Goal: Task Accomplishment & Management: Manage account settings

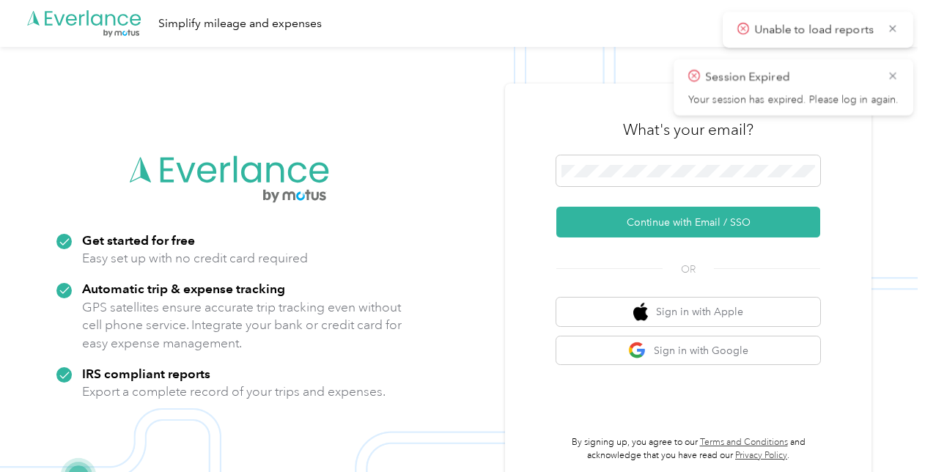
click at [641, 179] on span at bounding box center [689, 170] width 264 height 31
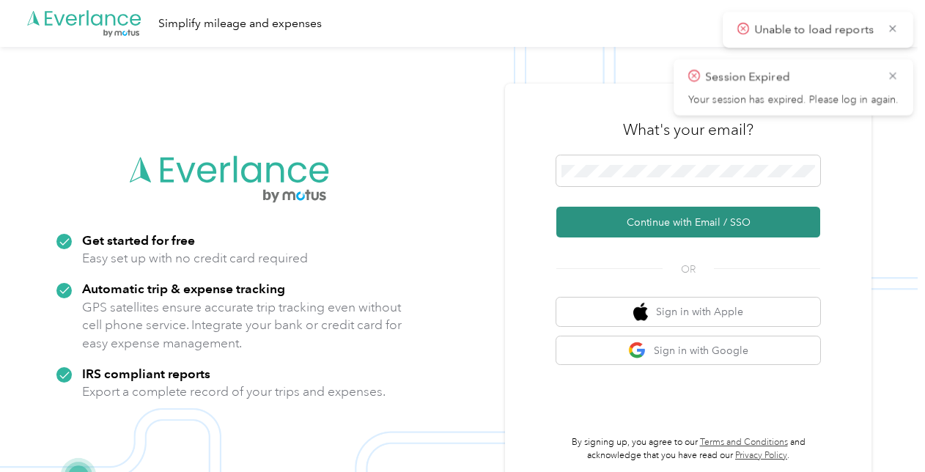
click at [681, 216] on button "Continue with Email / SSO" at bounding box center [689, 222] width 264 height 31
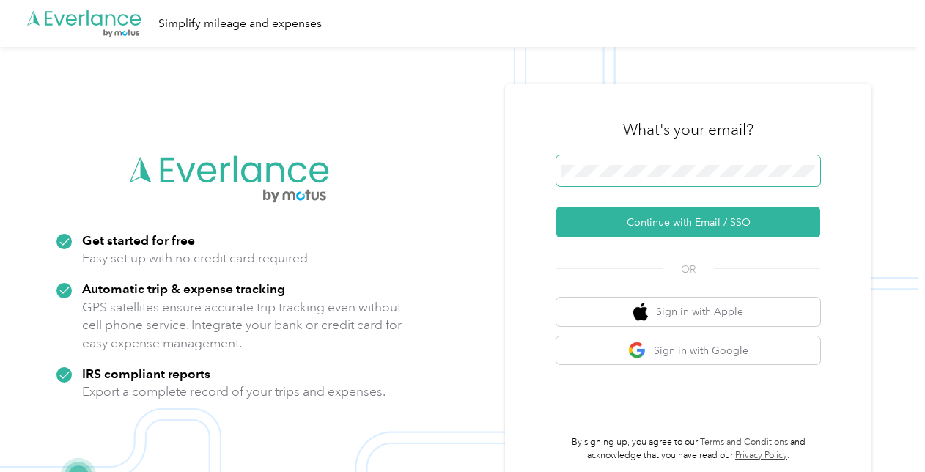
click at [675, 180] on span at bounding box center [689, 170] width 264 height 31
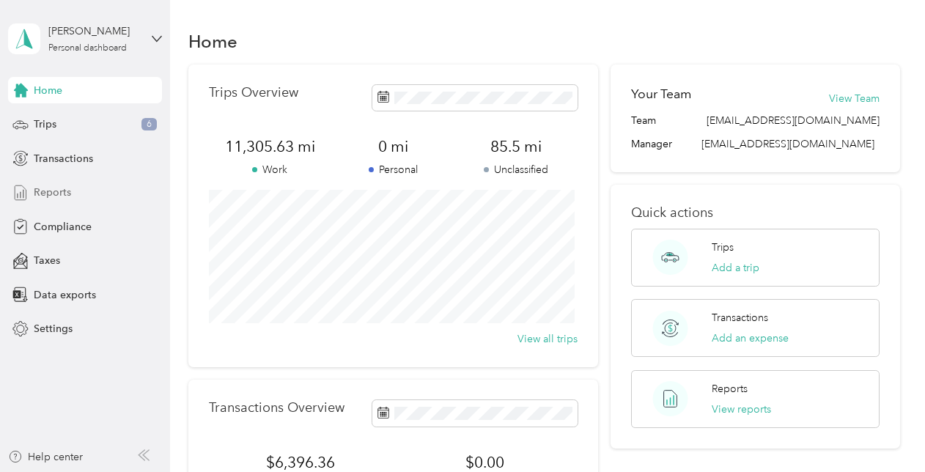
click at [67, 195] on span "Reports" at bounding box center [52, 192] width 37 height 15
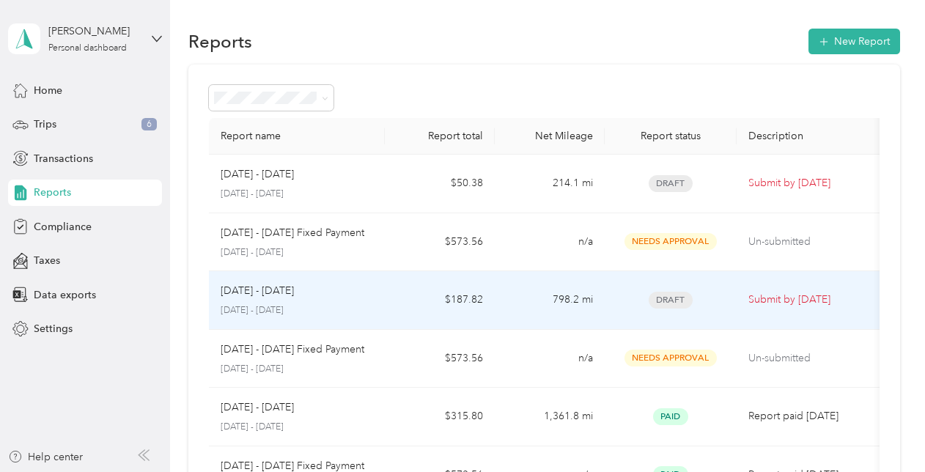
click at [284, 298] on div "[DATE] - [DATE] [DATE] - [DATE]" at bounding box center [297, 300] width 153 height 34
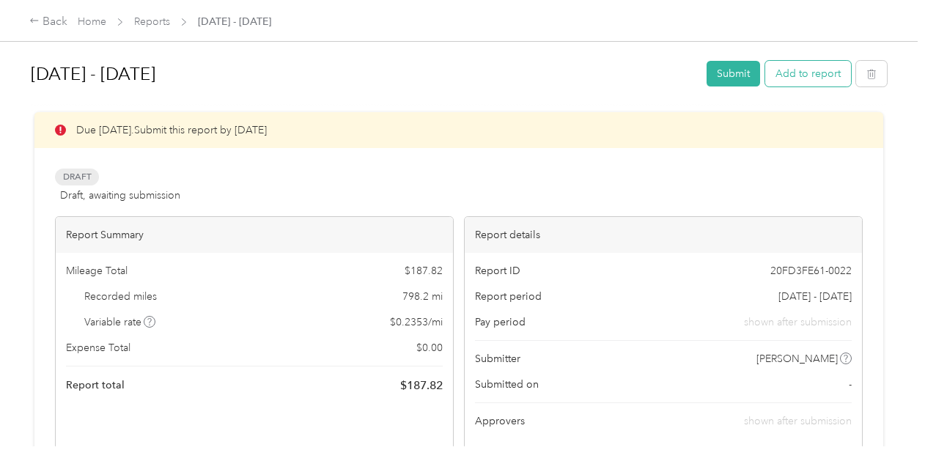
click at [840, 68] on button "Add to report" at bounding box center [809, 74] width 86 height 26
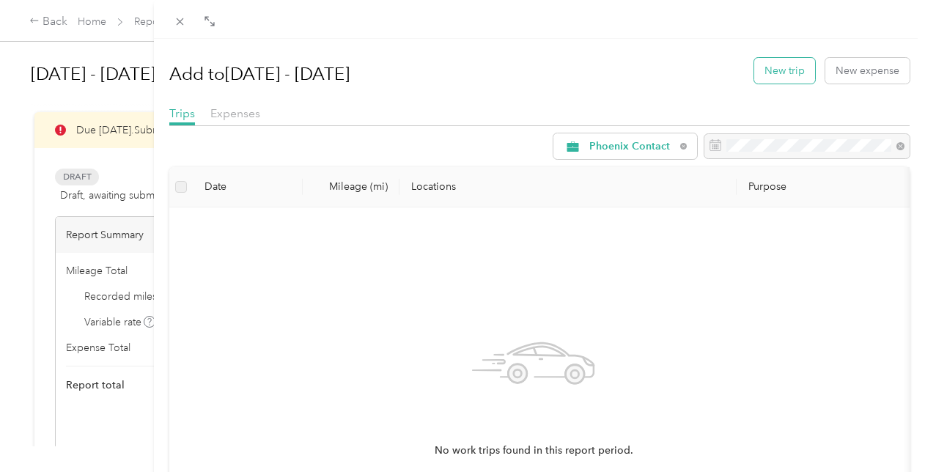
click at [797, 78] on button "New trip" at bounding box center [785, 71] width 61 height 26
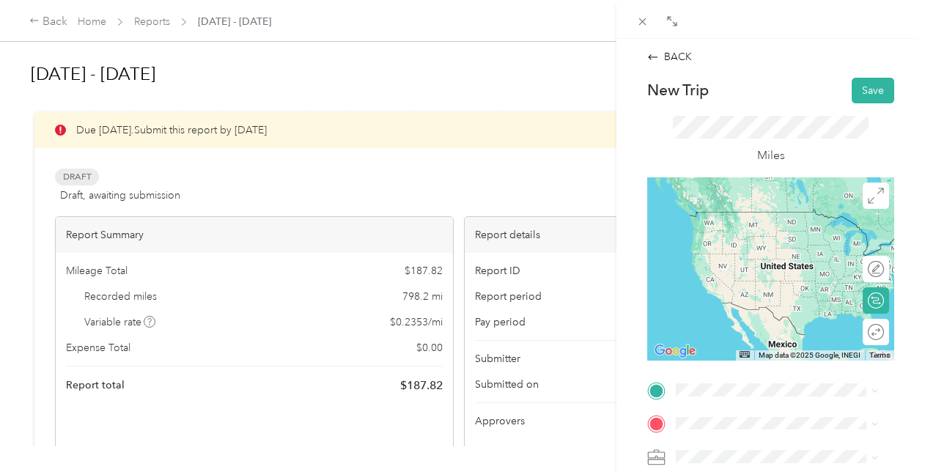
click at [760, 247] on div "Home [STREET_ADDRESS][PERSON_NAME]" at bounding box center [788, 248] width 169 height 92
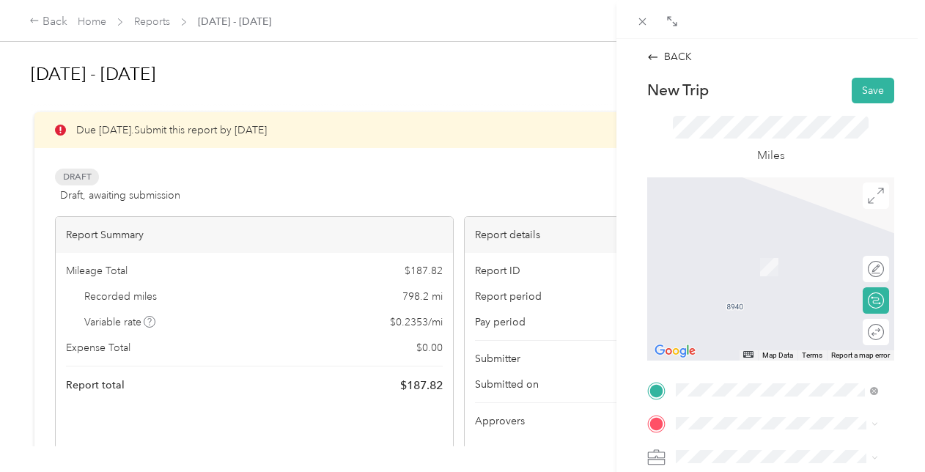
click at [763, 243] on span "[STREET_ADDRESS][US_STATE]" at bounding box center [777, 241] width 147 height 13
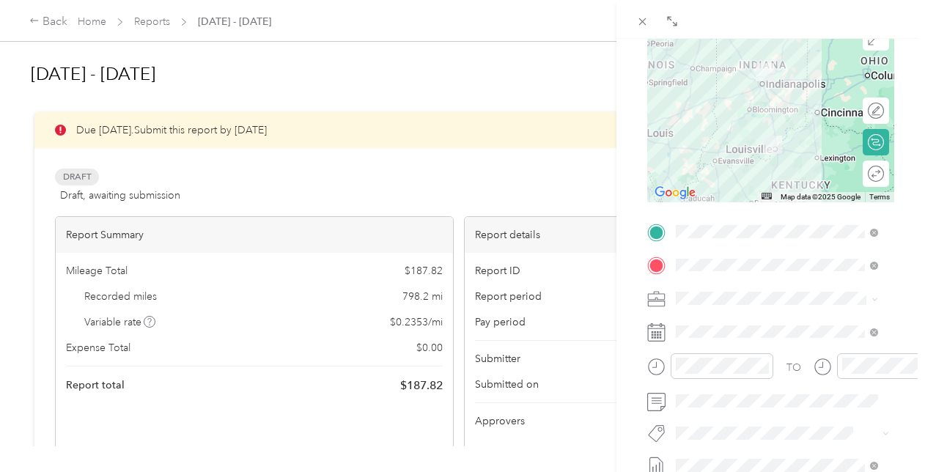
scroll to position [161, 0]
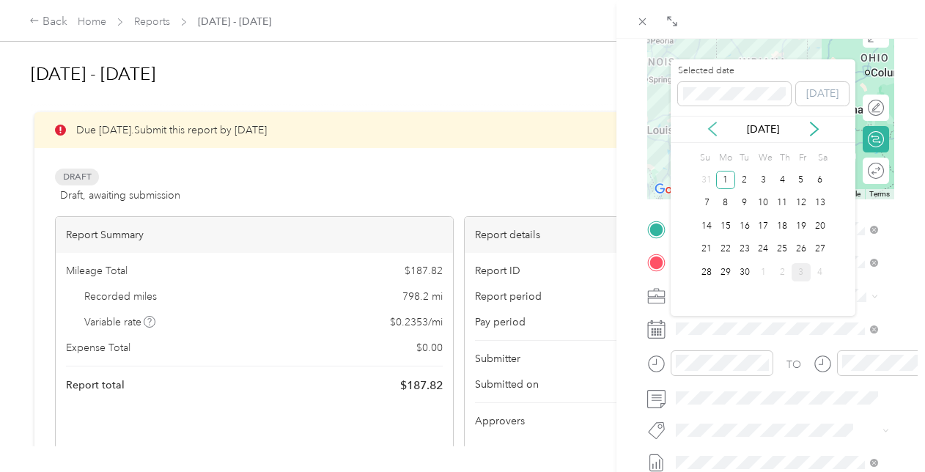
click at [714, 129] on icon at bounding box center [712, 129] width 15 height 15
click at [812, 136] on icon at bounding box center [814, 129] width 15 height 15
click at [781, 200] on div "11" at bounding box center [782, 203] width 19 height 18
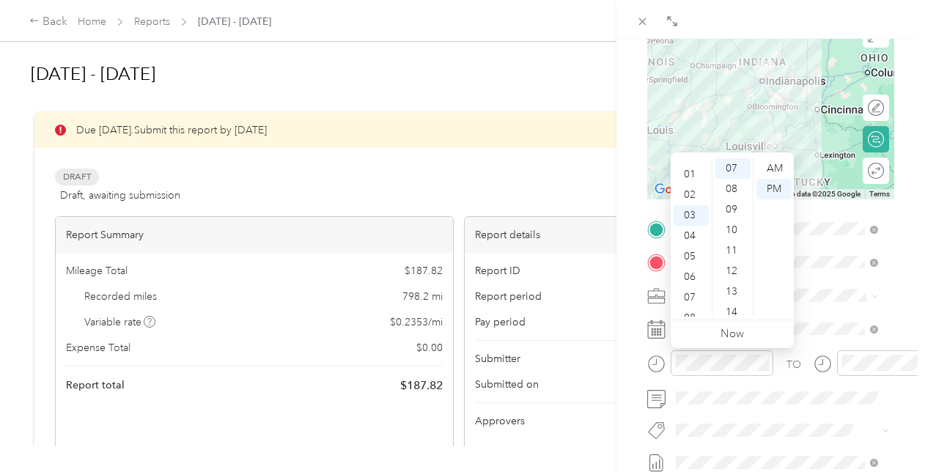
scroll to position [12, 0]
click at [692, 283] on div "07" at bounding box center [691, 287] width 35 height 21
click at [738, 165] on div "00" at bounding box center [733, 168] width 35 height 21
click at [777, 169] on div "AM" at bounding box center [774, 168] width 35 height 21
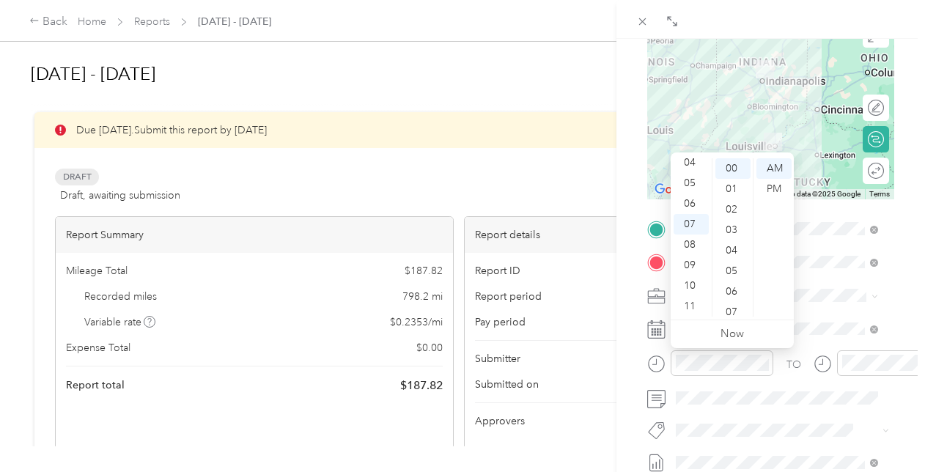
click at [619, 345] on div "BACK New Trip Save This trip cannot be edited because it is either under review…" at bounding box center [771, 275] width 309 height 472
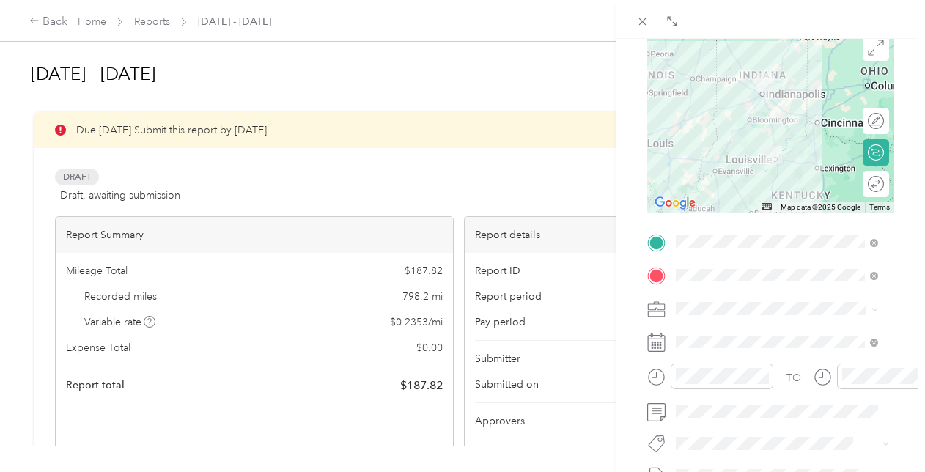
scroll to position [149, 0]
click at [862, 384] on div at bounding box center [888, 376] width 103 height 26
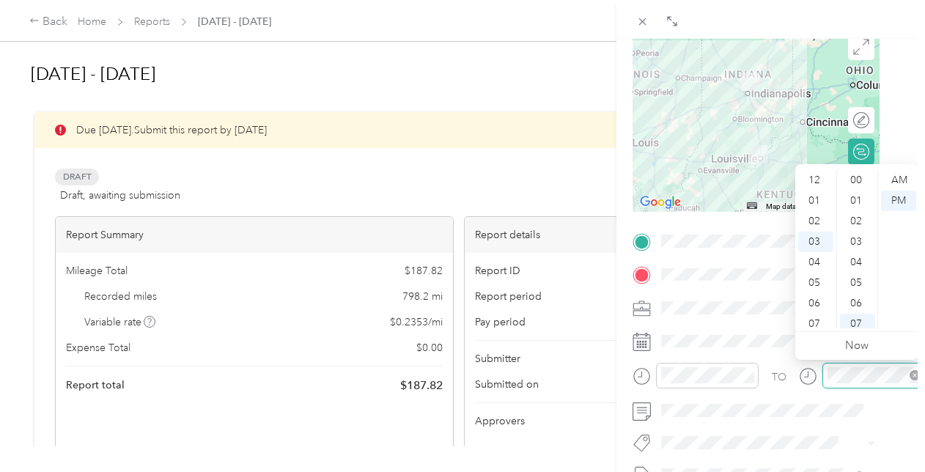
scroll to position [144, 0]
click at [816, 301] on div "09" at bounding box center [816, 303] width 35 height 21
click at [895, 180] on div "AM" at bounding box center [898, 180] width 35 height 21
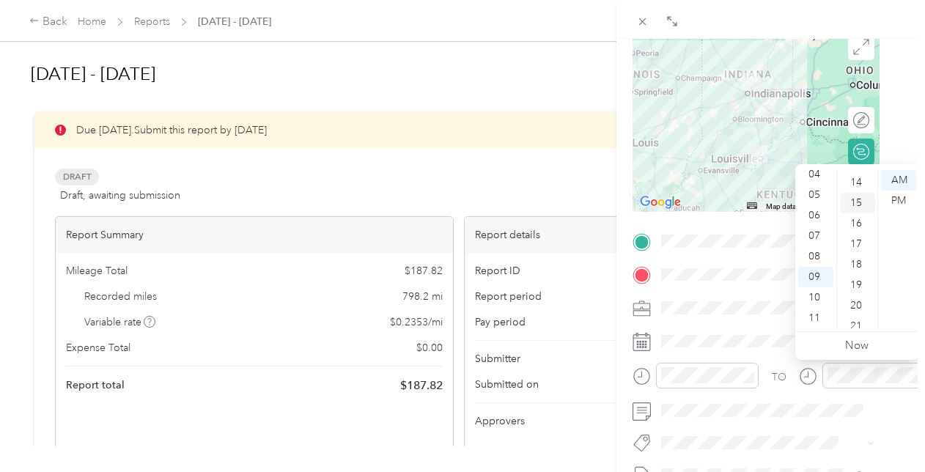
click at [862, 202] on div "15" at bounding box center [857, 203] width 35 height 21
click at [614, 387] on div "BACK New Trip Save This trip cannot be edited because it is either under review…" at bounding box center [462, 236] width 925 height 472
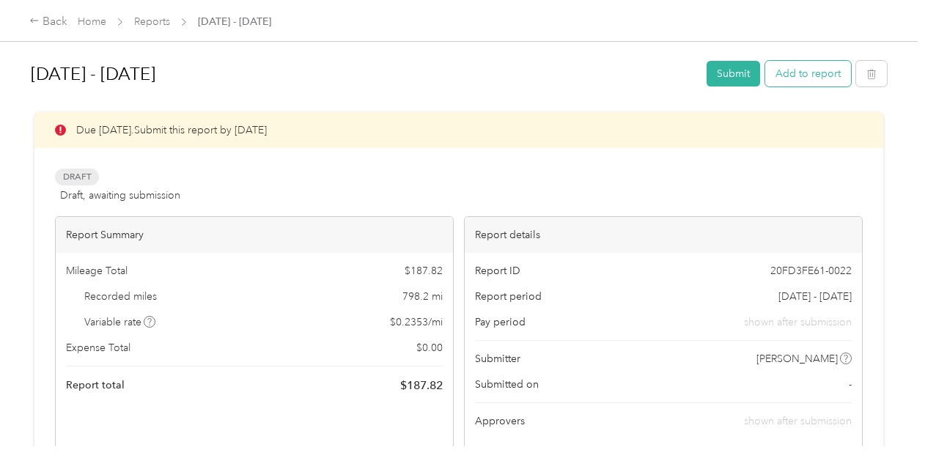
click at [837, 76] on button "Add to report" at bounding box center [809, 74] width 86 height 26
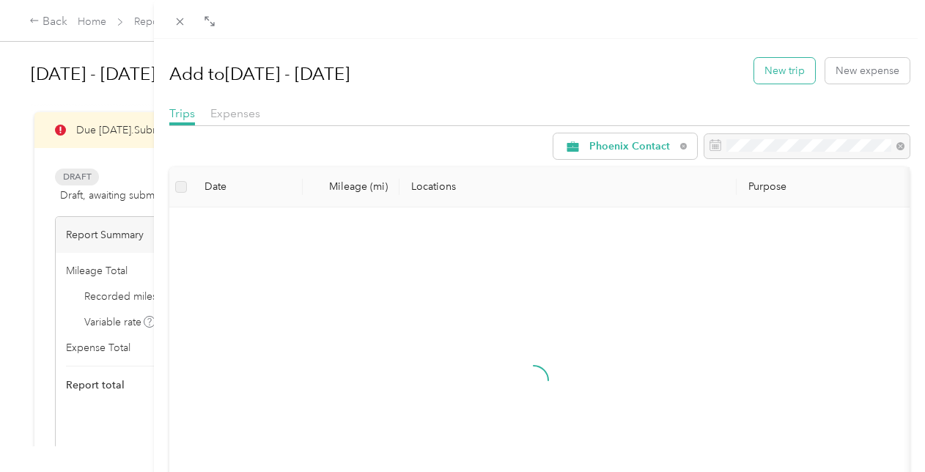
click at [796, 71] on button "New trip" at bounding box center [785, 71] width 61 height 26
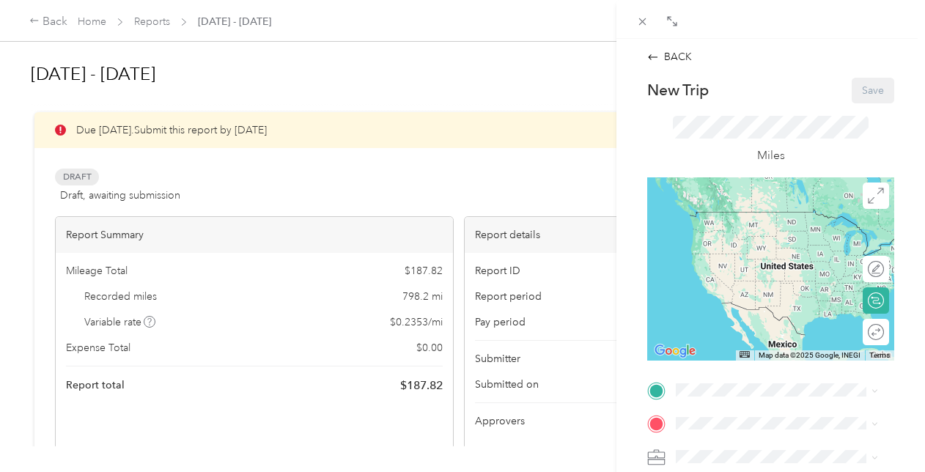
click at [766, 317] on div "Home [STREET_ADDRESS][PERSON_NAME]" at bounding box center [788, 354] width 169 height 92
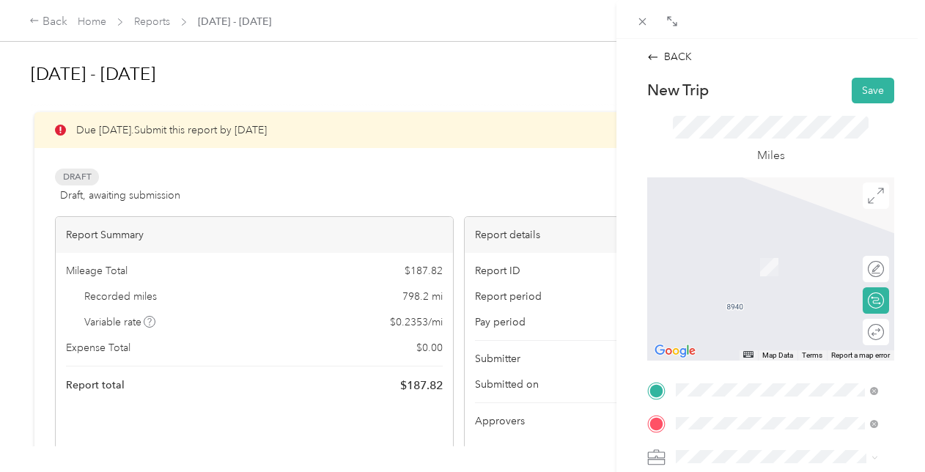
click at [760, 256] on div "[STREET_ADDRESS][US_STATE]" at bounding box center [776, 246] width 191 height 20
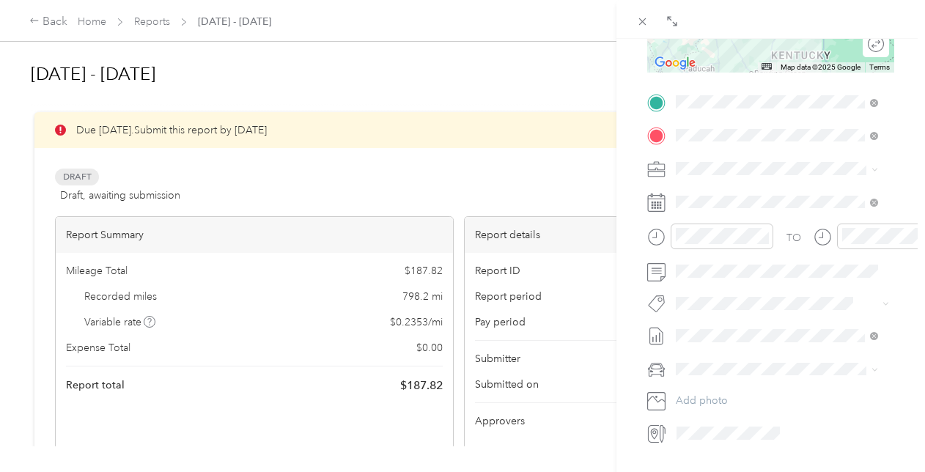
scroll to position [292, 0]
click at [777, 373] on span at bounding box center [783, 365] width 224 height 23
click at [723, 359] on span at bounding box center [783, 365] width 224 height 23
click at [716, 384] on span "Jeep Grand Cherokee" at bounding box center [733, 390] width 105 height 12
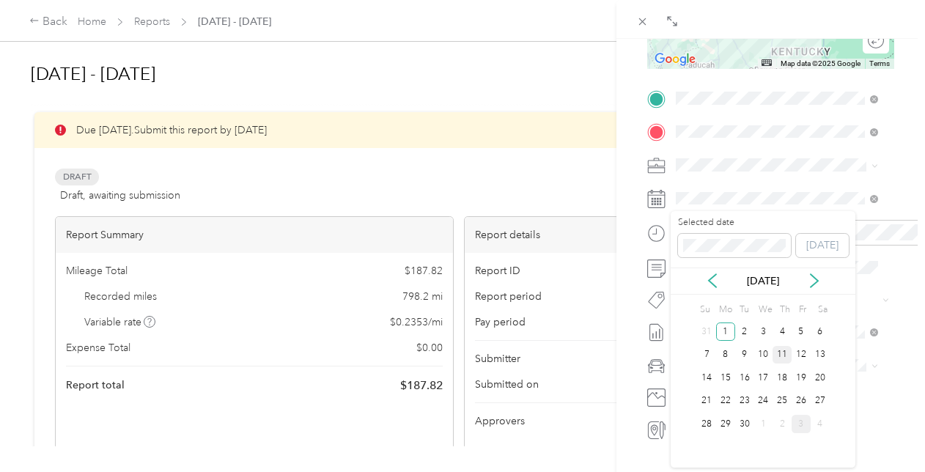
click at [788, 352] on div "11" at bounding box center [782, 355] width 19 height 18
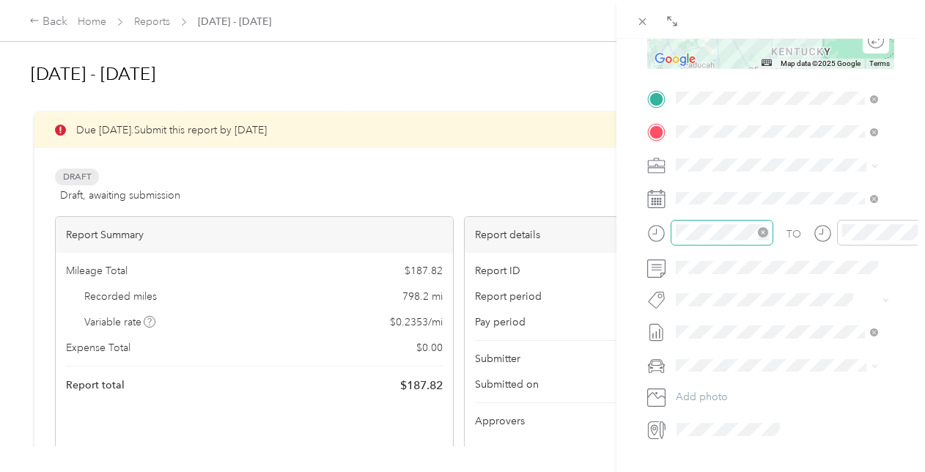
click at [761, 229] on icon "close-circle" at bounding box center [763, 232] width 10 height 10
click at [694, 405] on div "07" at bounding box center [691, 407] width 35 height 21
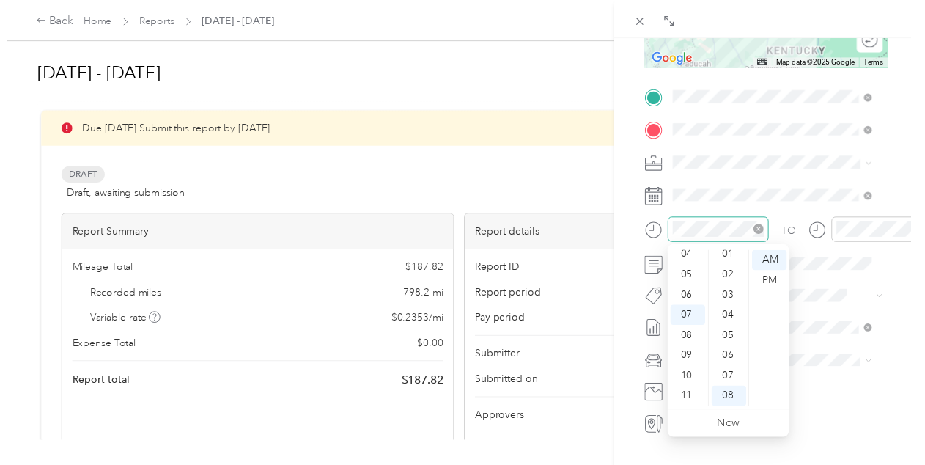
scroll to position [0, 0]
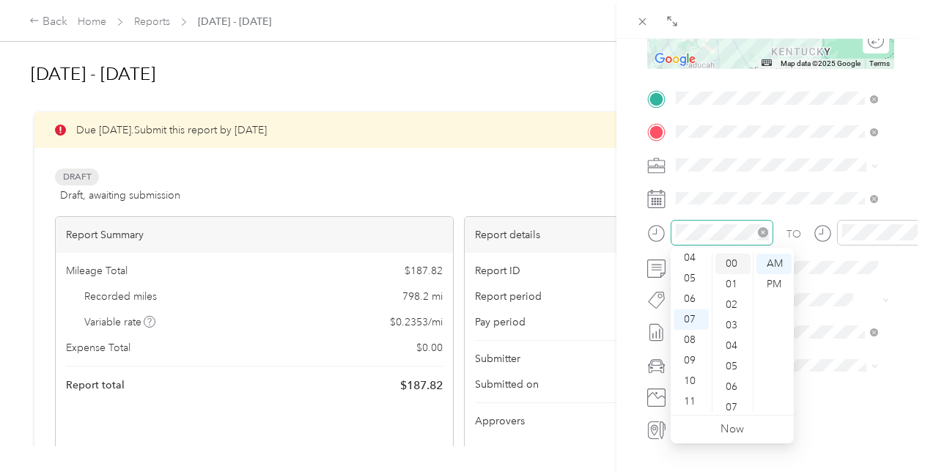
click at [732, 265] on div "00" at bounding box center [733, 264] width 35 height 21
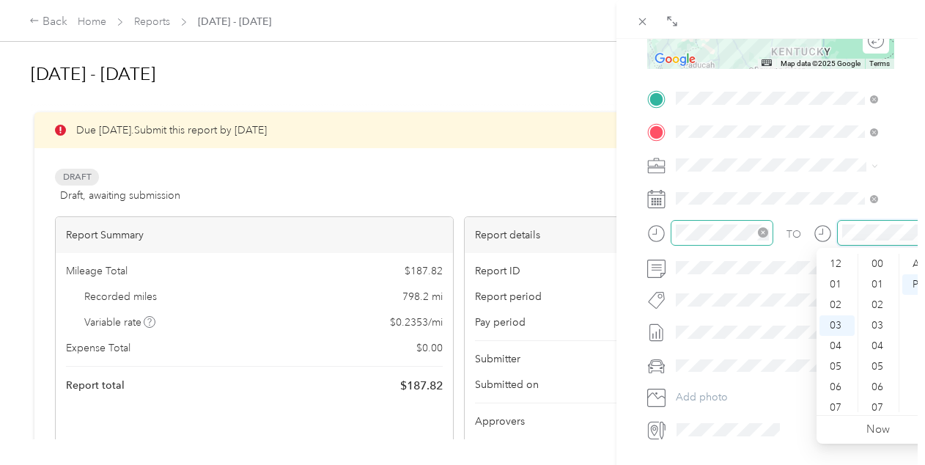
scroll to position [164, 0]
click at [841, 385] on div "09" at bounding box center [837, 387] width 35 height 21
click at [871, 378] on div "14" at bounding box center [879, 387] width 35 height 21
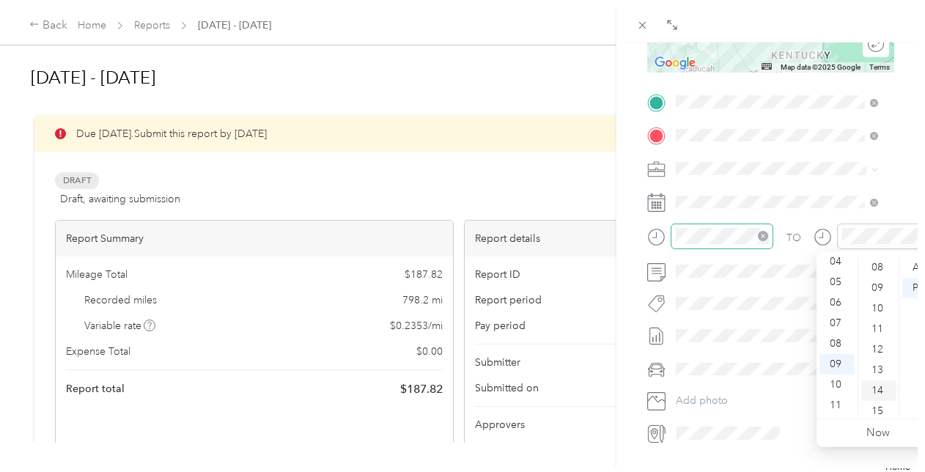
scroll to position [287, 0]
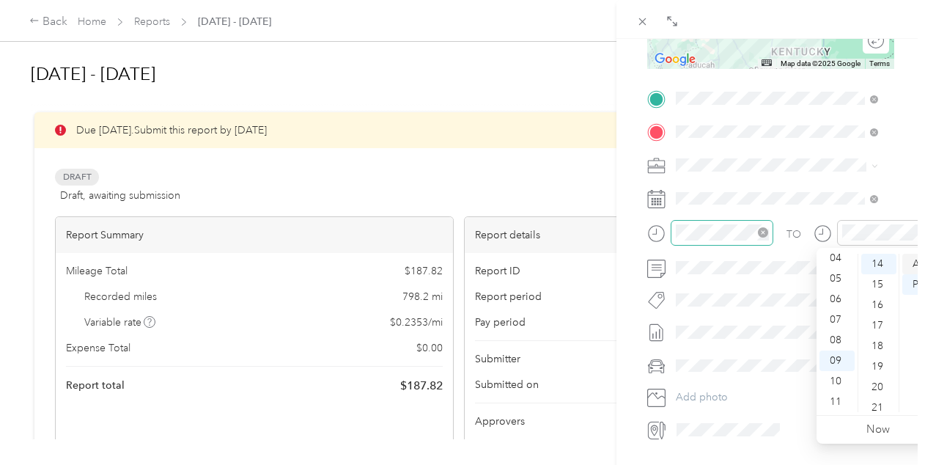
click at [925, 254] on div "AM" at bounding box center [920, 264] width 35 height 21
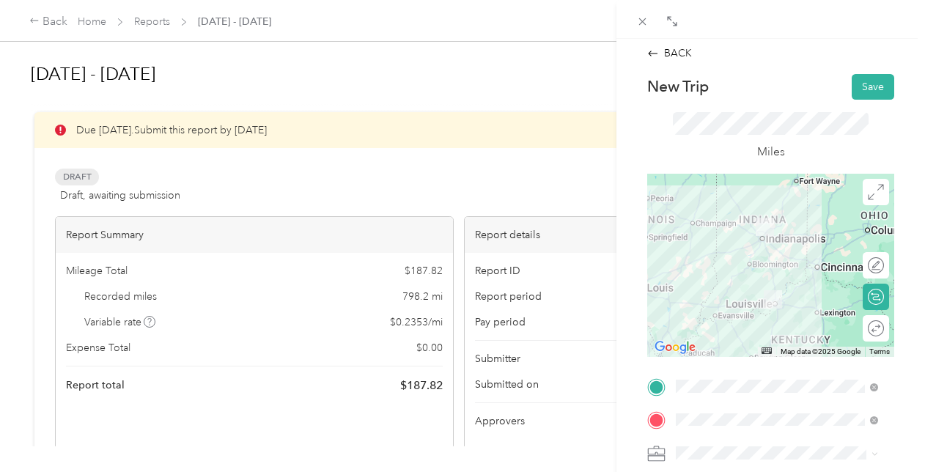
scroll to position [3, 0]
click at [864, 91] on button "Save" at bounding box center [873, 88] width 43 height 26
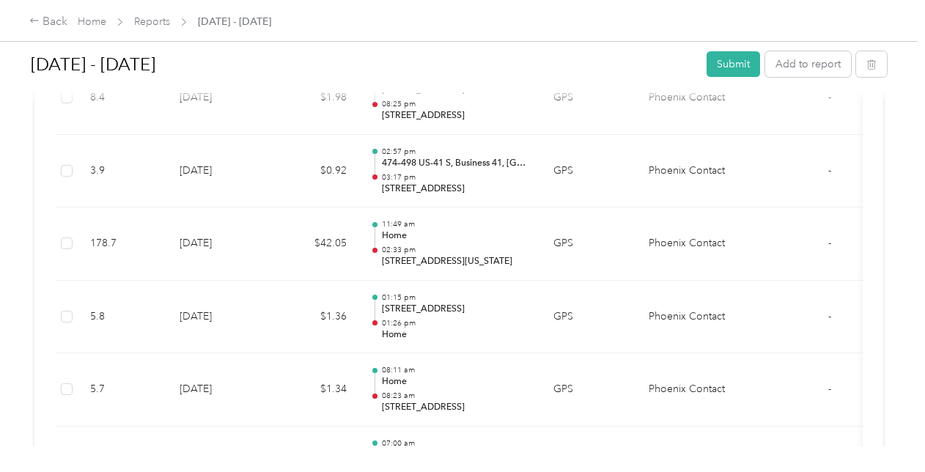
scroll to position [1160, 0]
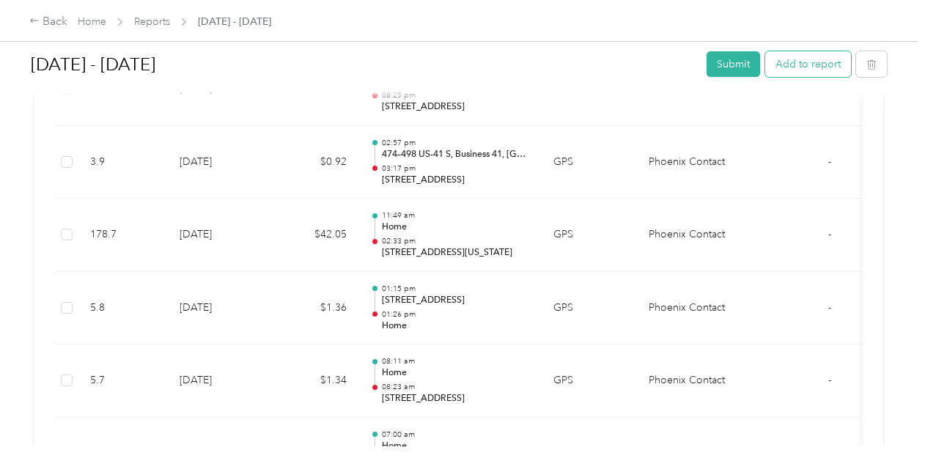
click at [807, 71] on button "Add to report" at bounding box center [809, 64] width 86 height 26
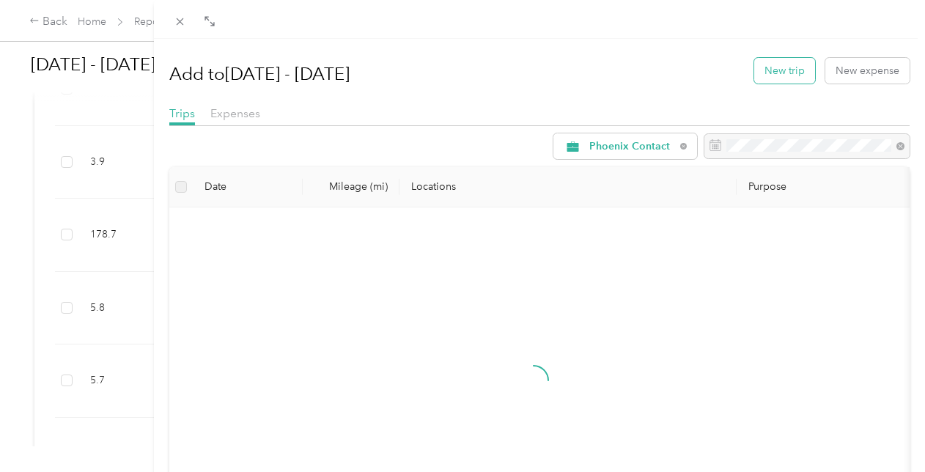
click at [777, 71] on button "New trip" at bounding box center [785, 71] width 61 height 26
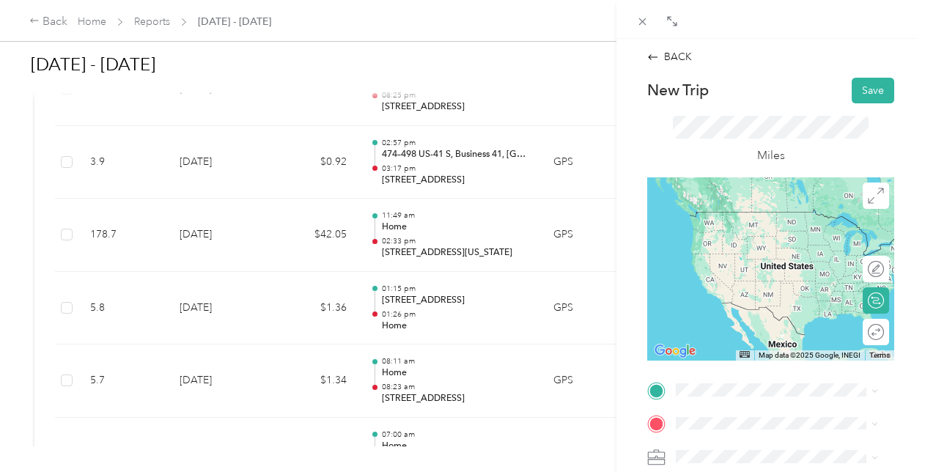
click at [771, 210] on span "[STREET_ADDRESS][US_STATE]" at bounding box center [777, 203] width 147 height 13
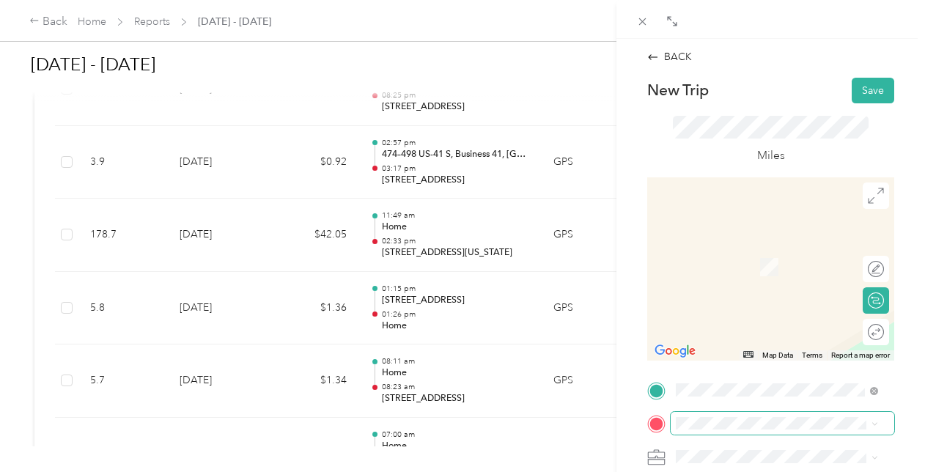
click at [769, 415] on span at bounding box center [783, 423] width 224 height 23
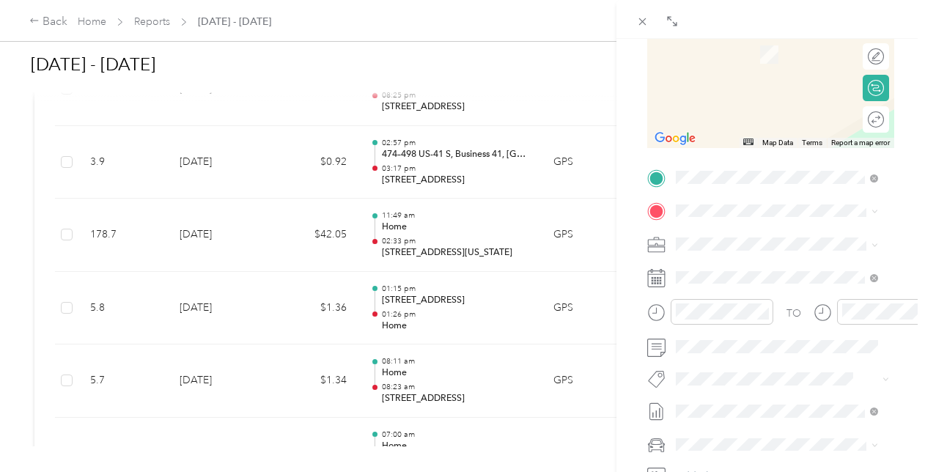
scroll to position [210, 0]
click at [766, 265] on span "[STREET_ADDRESS][US_STATE]" at bounding box center [777, 258] width 147 height 13
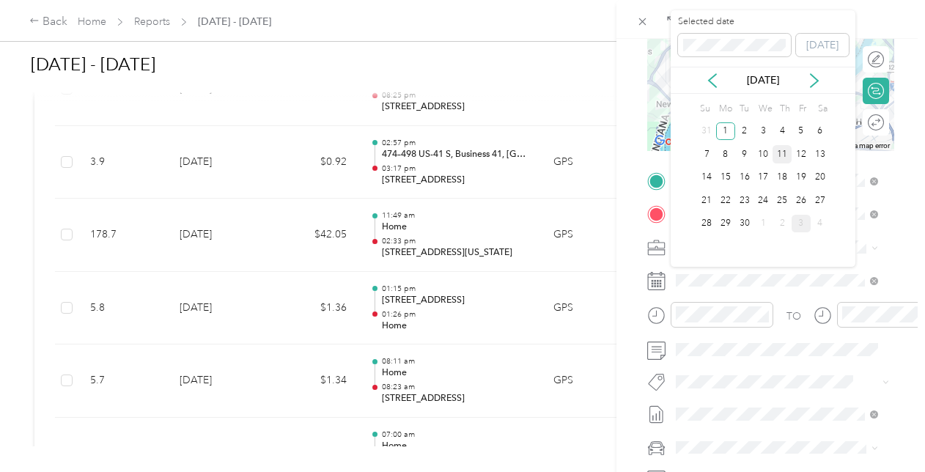
click at [783, 147] on div "11" at bounding box center [782, 154] width 19 height 18
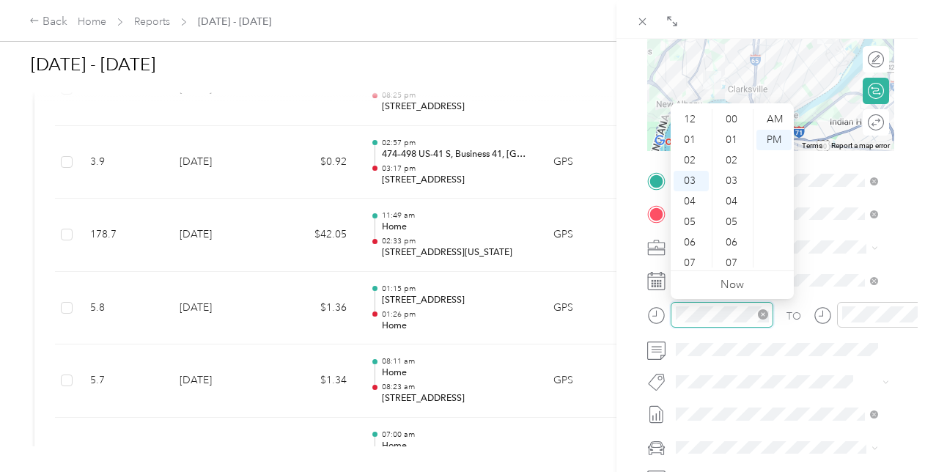
scroll to position [185, 0]
click at [697, 261] on div "10" at bounding box center [691, 263] width 35 height 21
click at [734, 233] on div "30" at bounding box center [733, 228] width 35 height 21
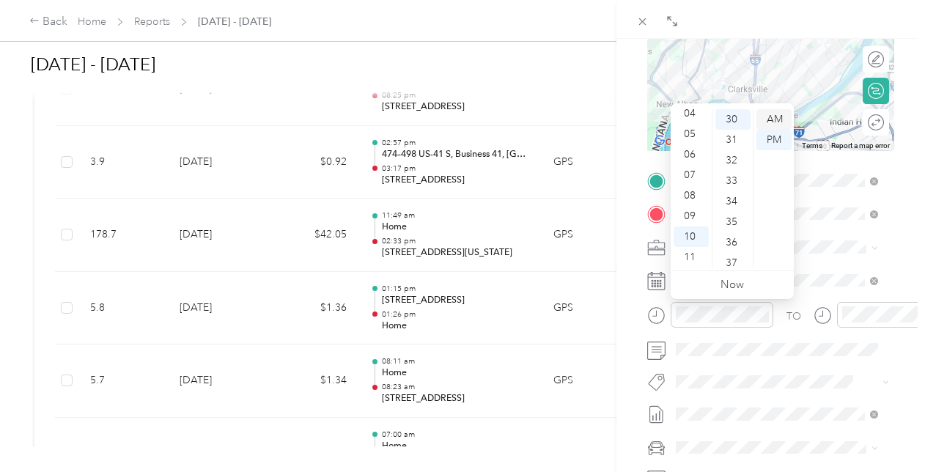
click at [777, 120] on div "AM" at bounding box center [774, 119] width 35 height 21
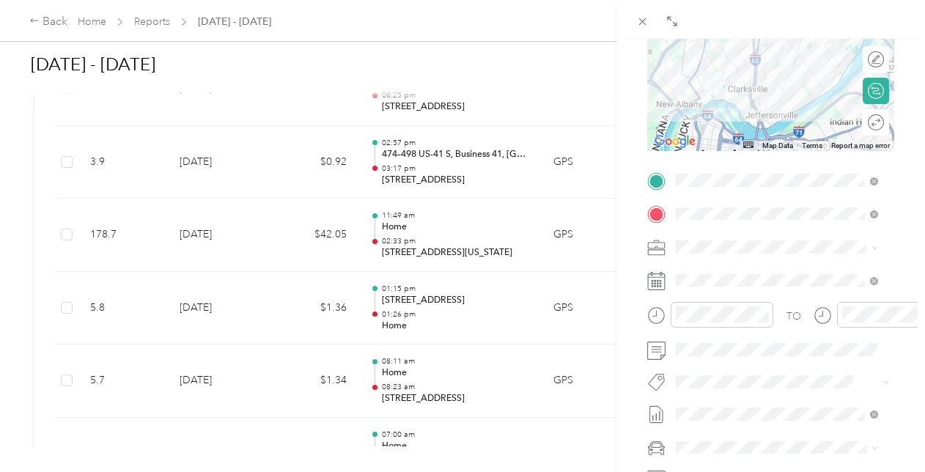
click at [626, 279] on div "BACK New Trip Save This trip cannot be edited because it is either under review…" at bounding box center [771, 275] width 309 height 472
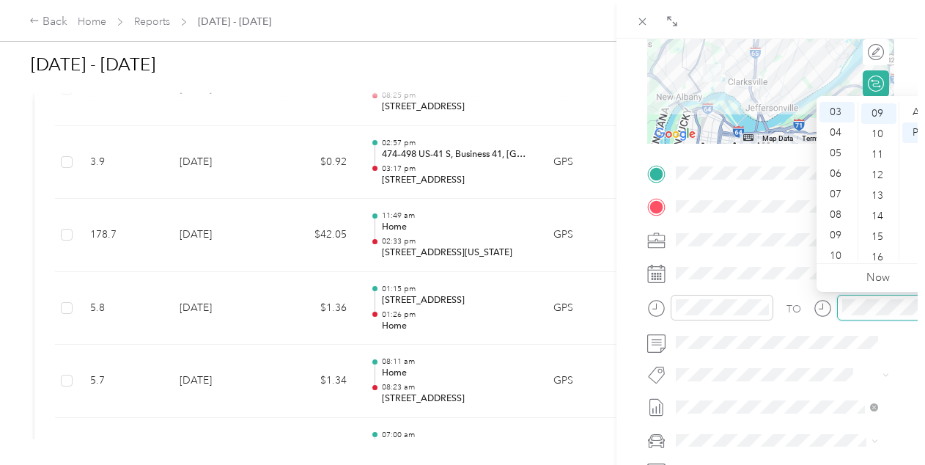
scroll to position [185, 0]
click at [834, 257] on div "10" at bounding box center [837, 256] width 35 height 21
click at [875, 101] on div "45" at bounding box center [879, 105] width 35 height 21
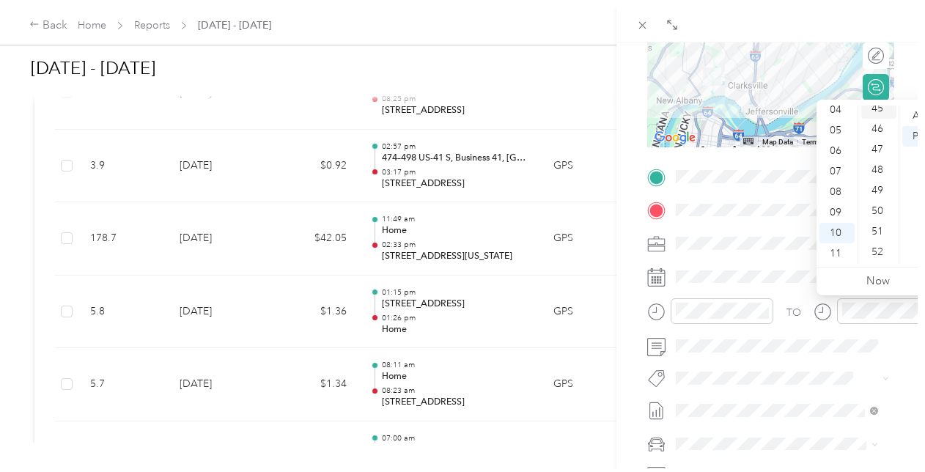
scroll to position [924, 0]
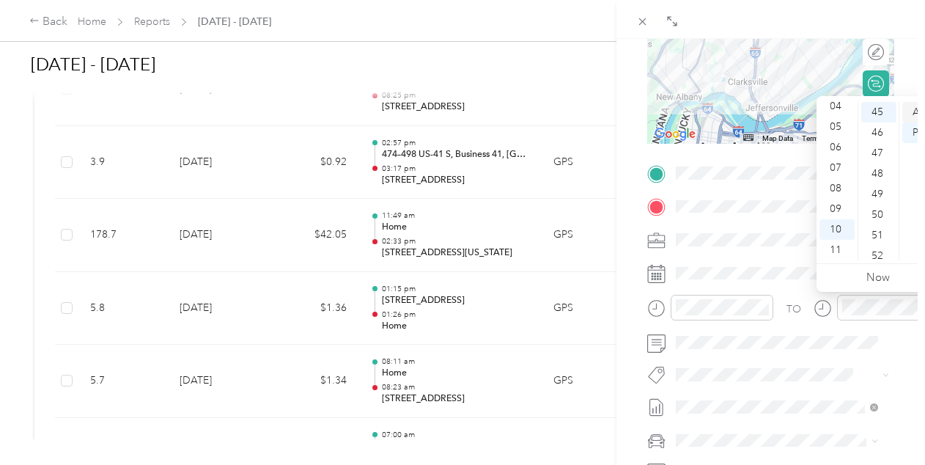
click at [920, 106] on div "AM" at bounding box center [920, 112] width 35 height 21
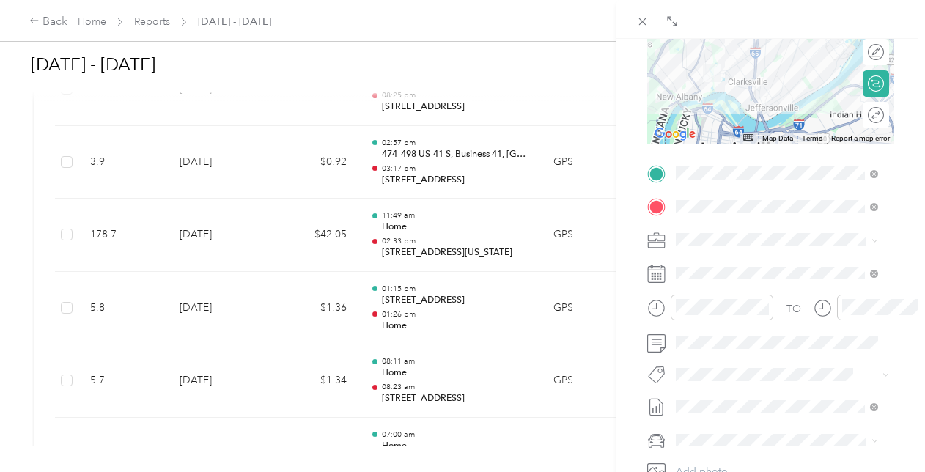
click at [720, 472] on div "Drag to resize Click to close BACK New Trip Save This trip cannot be edited bec…" at bounding box center [459, 472] width 918 height 0
click at [762, 433] on span at bounding box center [783, 440] width 224 height 23
click at [736, 417] on li "Jeep Grand Cherokee" at bounding box center [777, 413] width 212 height 26
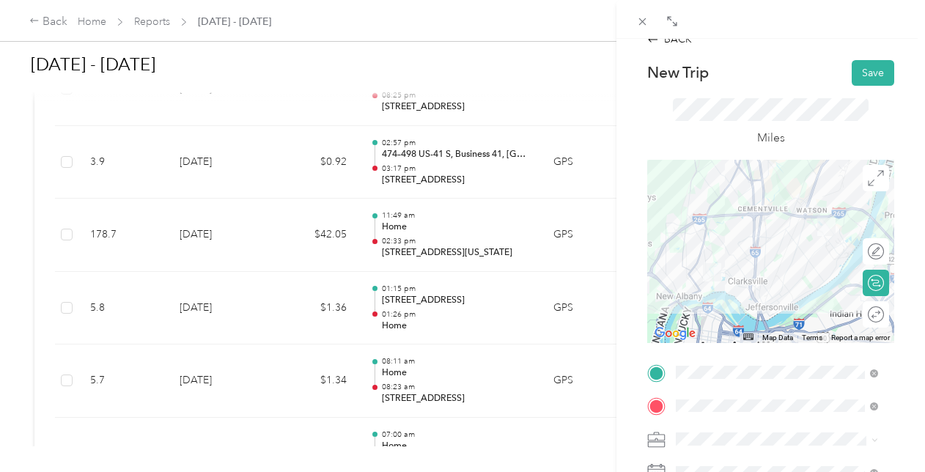
scroll to position [16, 0]
click at [852, 65] on button "Save" at bounding box center [873, 75] width 43 height 26
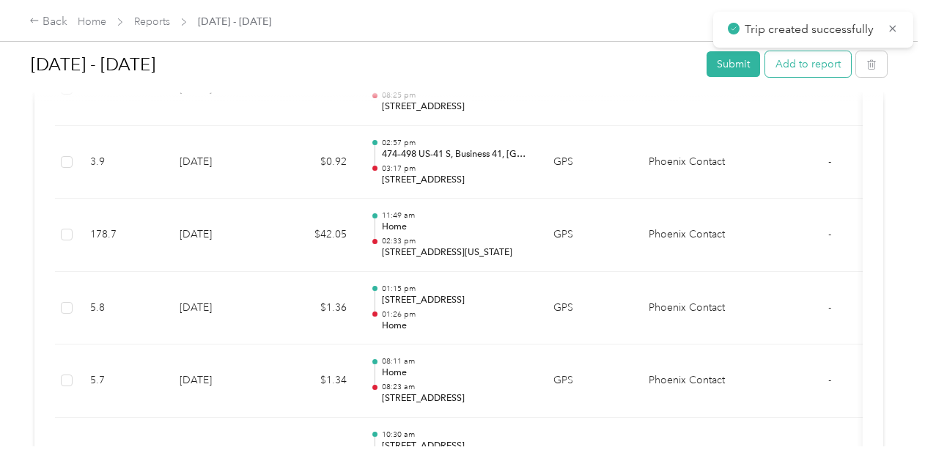
click at [826, 72] on button "Add to report" at bounding box center [809, 64] width 86 height 26
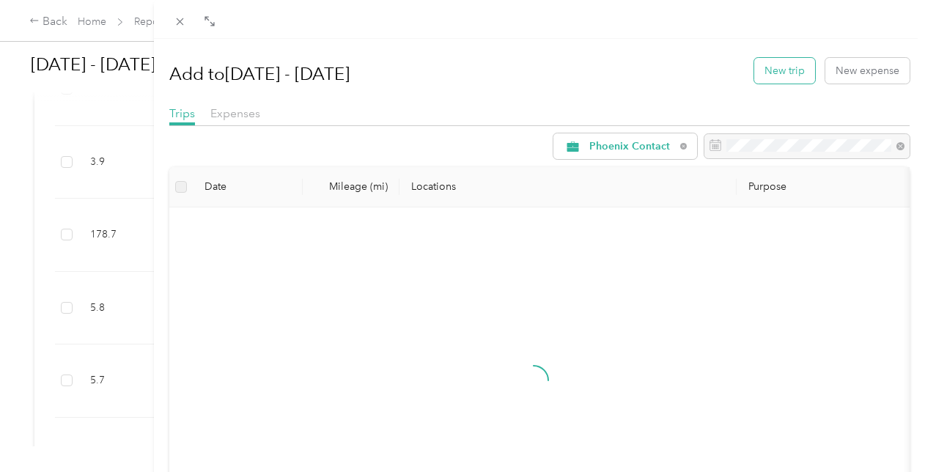
click at [788, 81] on button "New trip" at bounding box center [785, 71] width 61 height 26
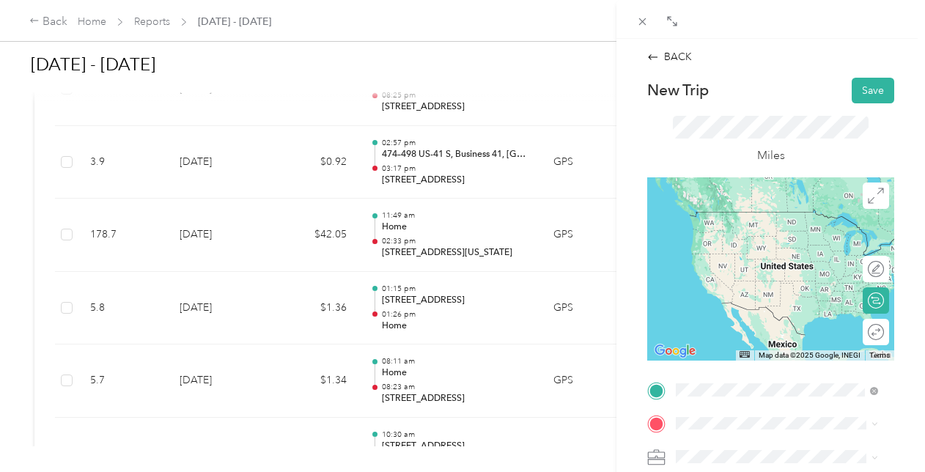
click at [788, 208] on span "[STREET_ADDRESS][US_STATE]" at bounding box center [777, 211] width 147 height 13
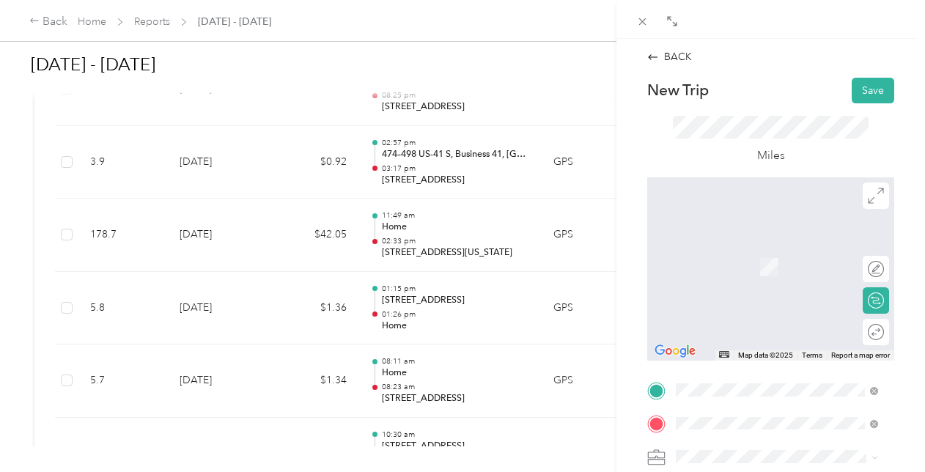
click at [748, 293] on span "8940 [PERSON_NAME] Ct, Fishers, [GEOGRAPHIC_DATA], [GEOGRAPHIC_DATA] , 46038, F…" at bounding box center [785, 297] width 162 height 74
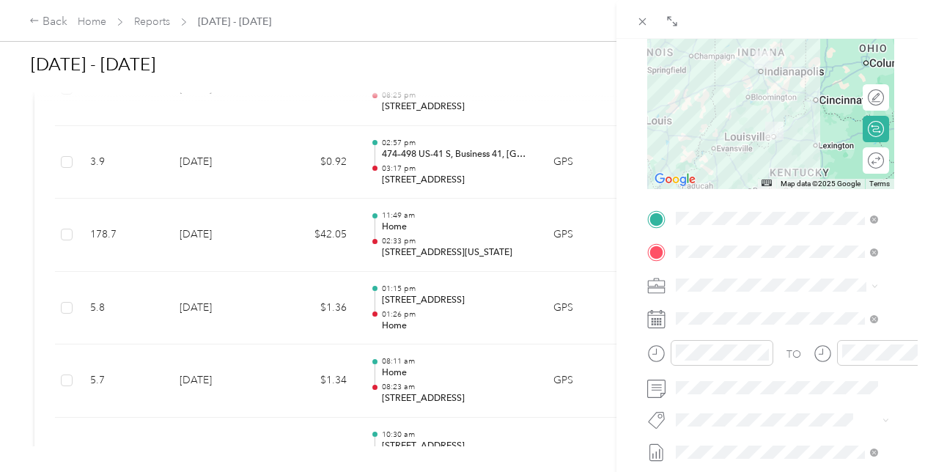
scroll to position [174, 0]
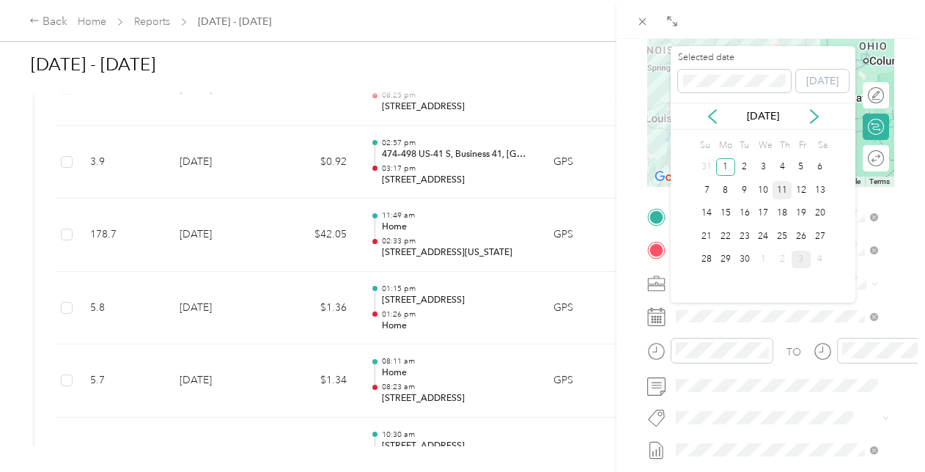
click at [781, 195] on div "11" at bounding box center [782, 190] width 19 height 18
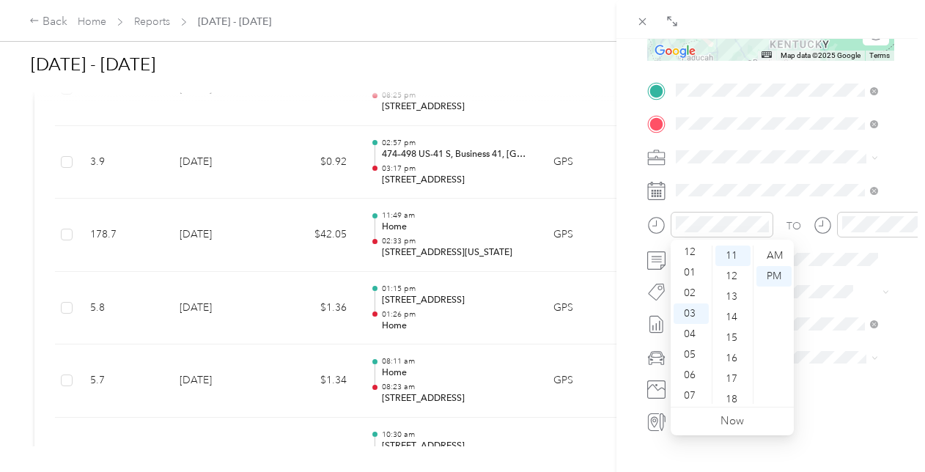
scroll to position [7, 0]
click at [695, 274] on div "01" at bounding box center [691, 269] width 35 height 21
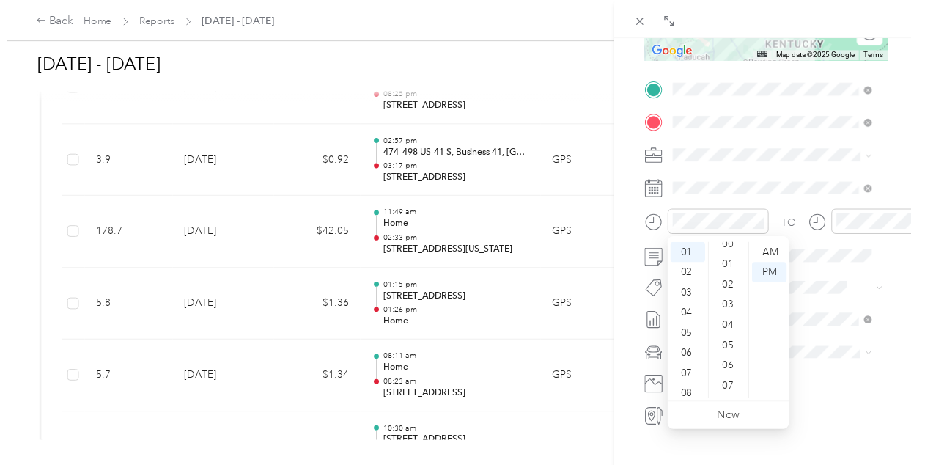
scroll to position [0, 0]
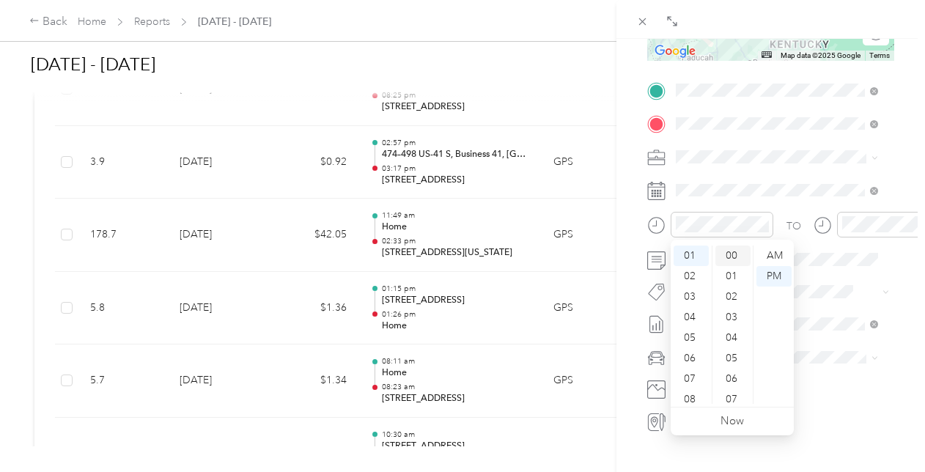
click at [729, 250] on div "00" at bounding box center [733, 256] width 35 height 21
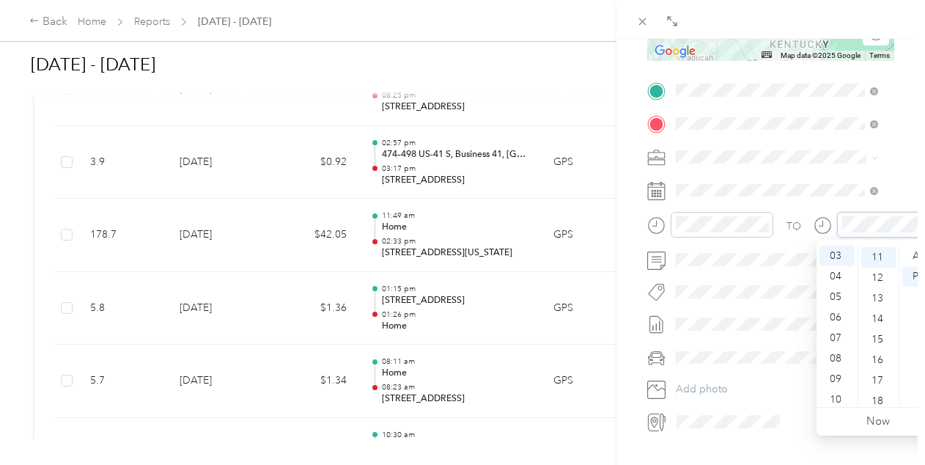
scroll to position [226, 0]
click at [881, 335] on div "15" at bounding box center [879, 338] width 35 height 21
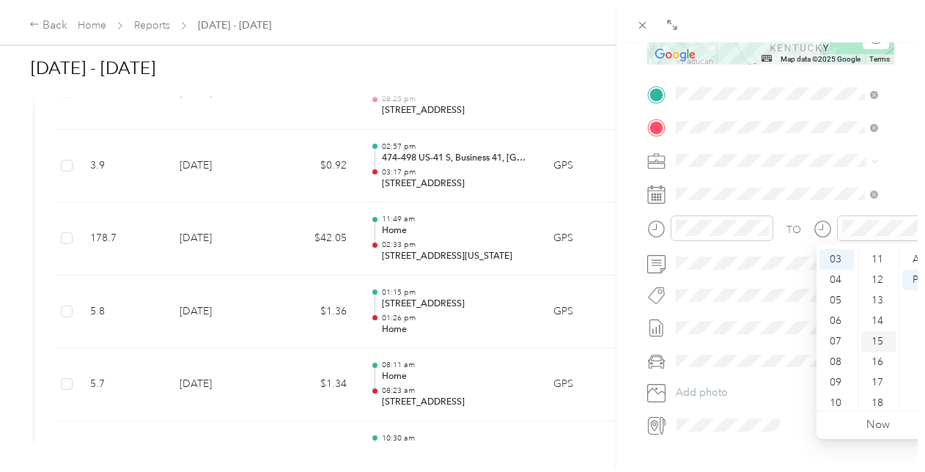
scroll to position [308, 0]
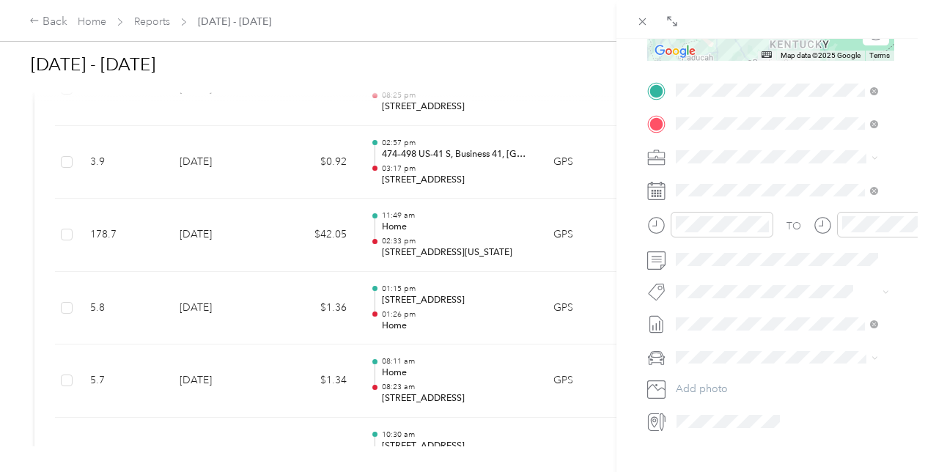
click at [725, 375] on span "Jeep Grand Cherokee" at bounding box center [733, 379] width 105 height 12
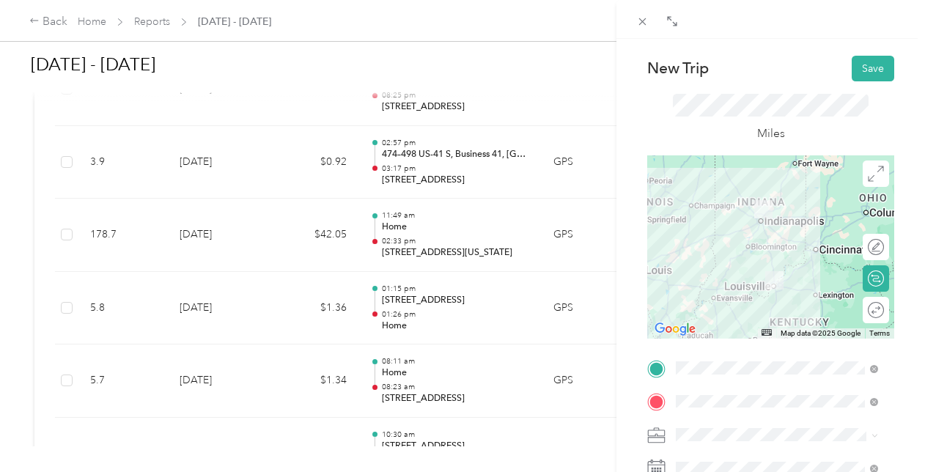
scroll to position [23, 0]
click at [861, 58] on button "Save" at bounding box center [873, 68] width 43 height 26
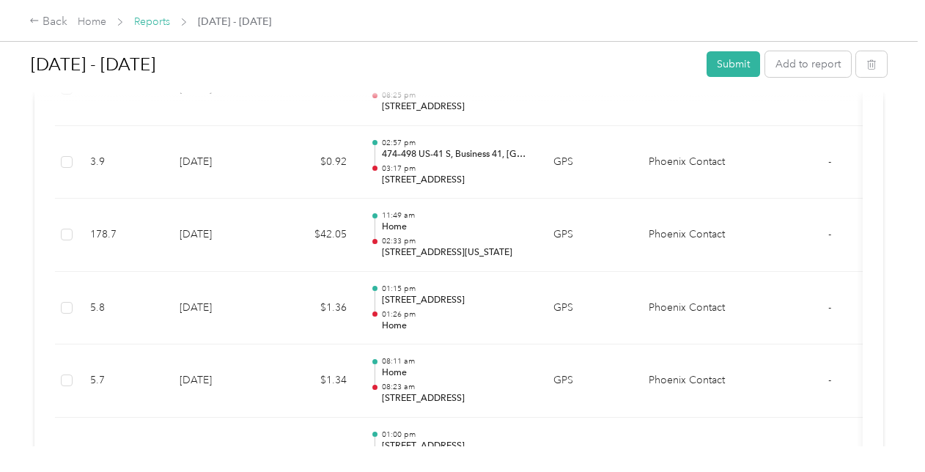
click at [160, 23] on link "Reports" at bounding box center [152, 21] width 36 height 12
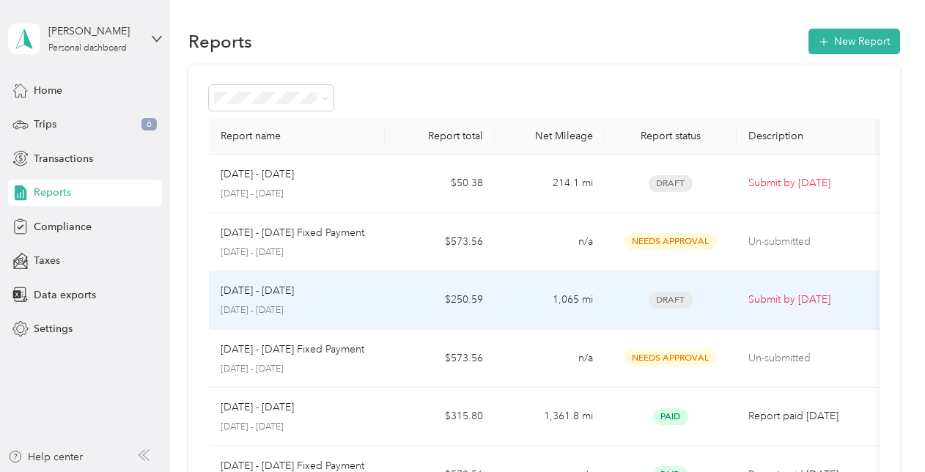
click at [433, 296] on td "$250.59" at bounding box center [440, 300] width 110 height 59
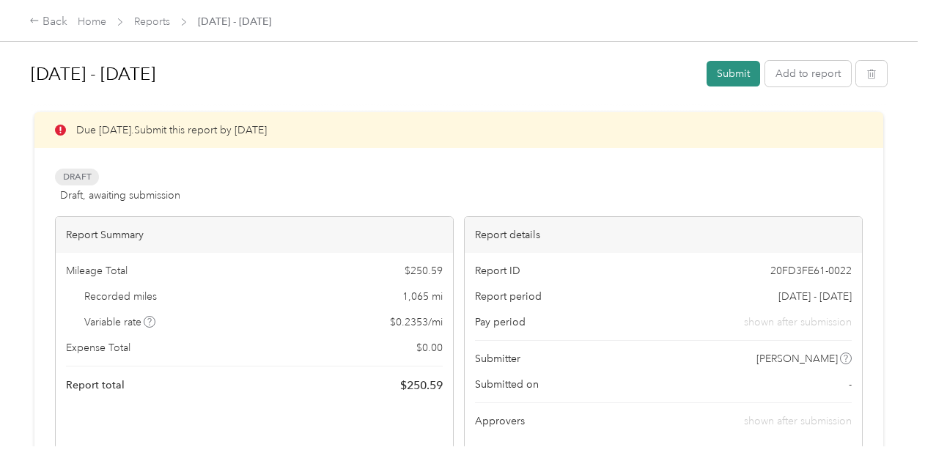
click at [714, 78] on button "Submit" at bounding box center [734, 74] width 54 height 26
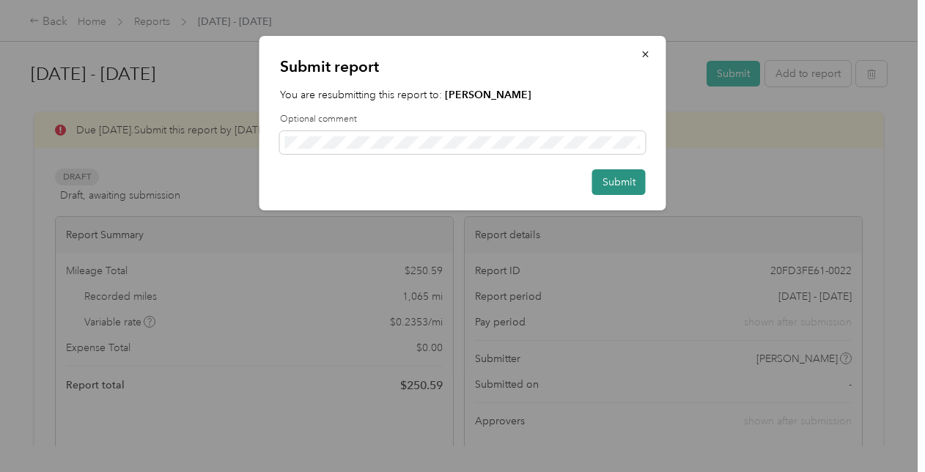
click at [606, 186] on button "Submit" at bounding box center [620, 182] width 54 height 26
